Goal: Transaction & Acquisition: Purchase product/service

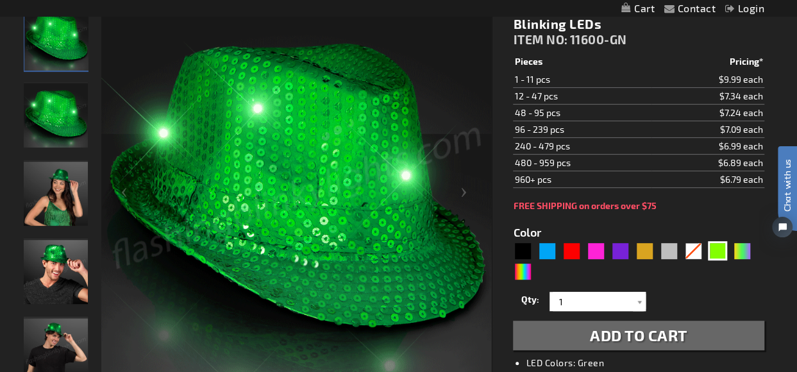
scroll to position [192, 0]
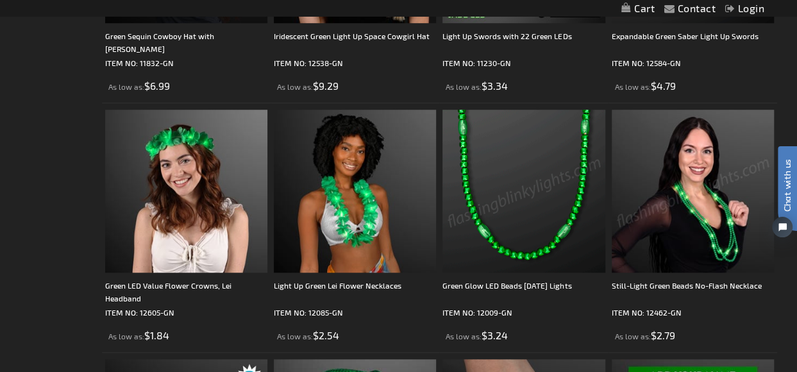
scroll to position [385, 0]
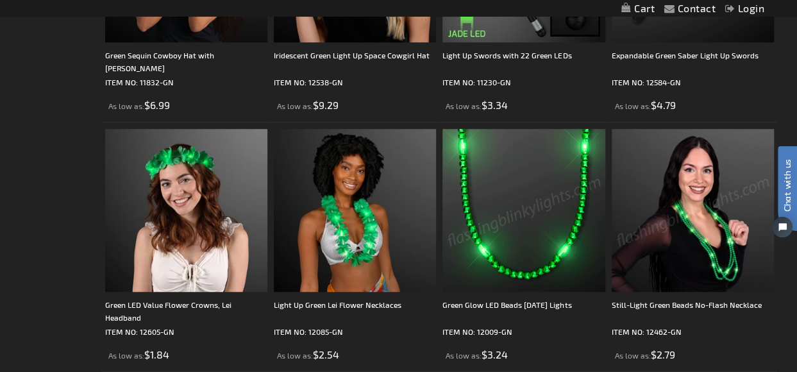
click at [685, 211] on img at bounding box center [693, 210] width 162 height 162
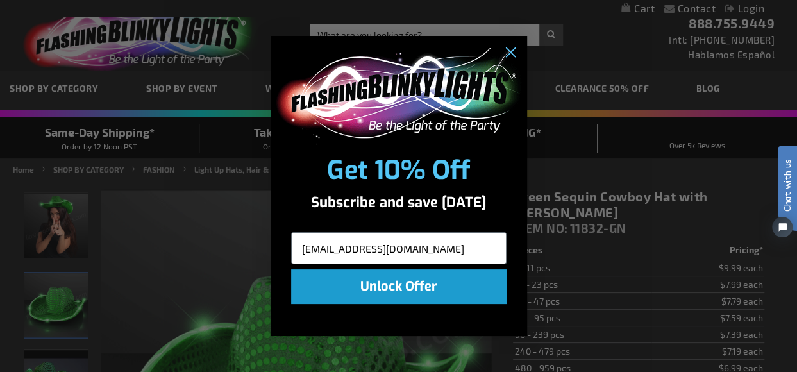
type input "bbcmadeleine@yahoo.com"
drag, startPoint x: 410, startPoint y: 285, endPoint x: 426, endPoint y: 285, distance: 15.4
click at [410, 285] on button "Unlock Offer" at bounding box center [398, 286] width 215 height 35
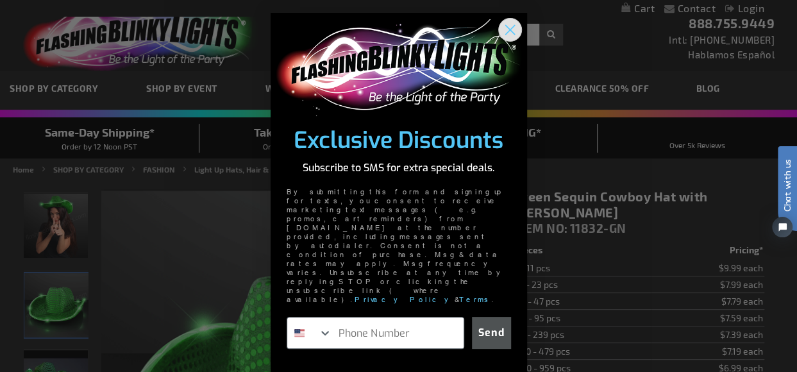
click at [512, 40] on circle "Close dialog" at bounding box center [509, 29] width 21 height 21
